Goal: Find specific page/section: Find specific page/section

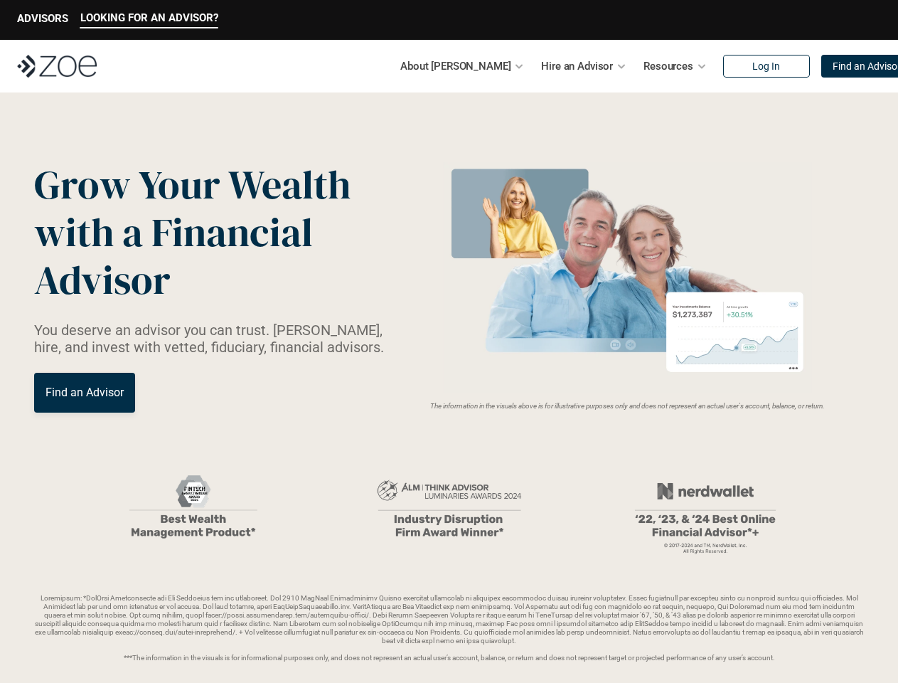
click at [149, 20] on p "LOOKING FOR AN ADVISOR?" at bounding box center [149, 17] width 138 height 13
click at [43, 20] on p "ADVISORS" at bounding box center [42, 18] width 51 height 13
click at [627, 277] on img at bounding box center [627, 277] width 379 height 231
click at [193, 508] on img at bounding box center [193, 508] width 213 height 99
click at [449, 509] on img at bounding box center [449, 509] width 213 height 98
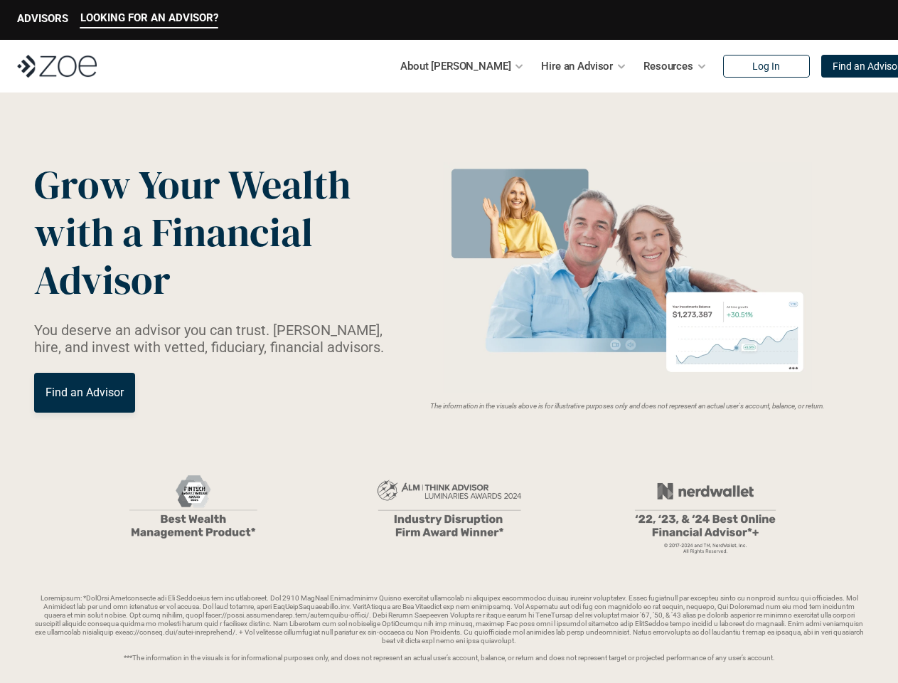
click at [705, 509] on img at bounding box center [705, 509] width 213 height 102
